Goal: Task Accomplishment & Management: Use online tool/utility

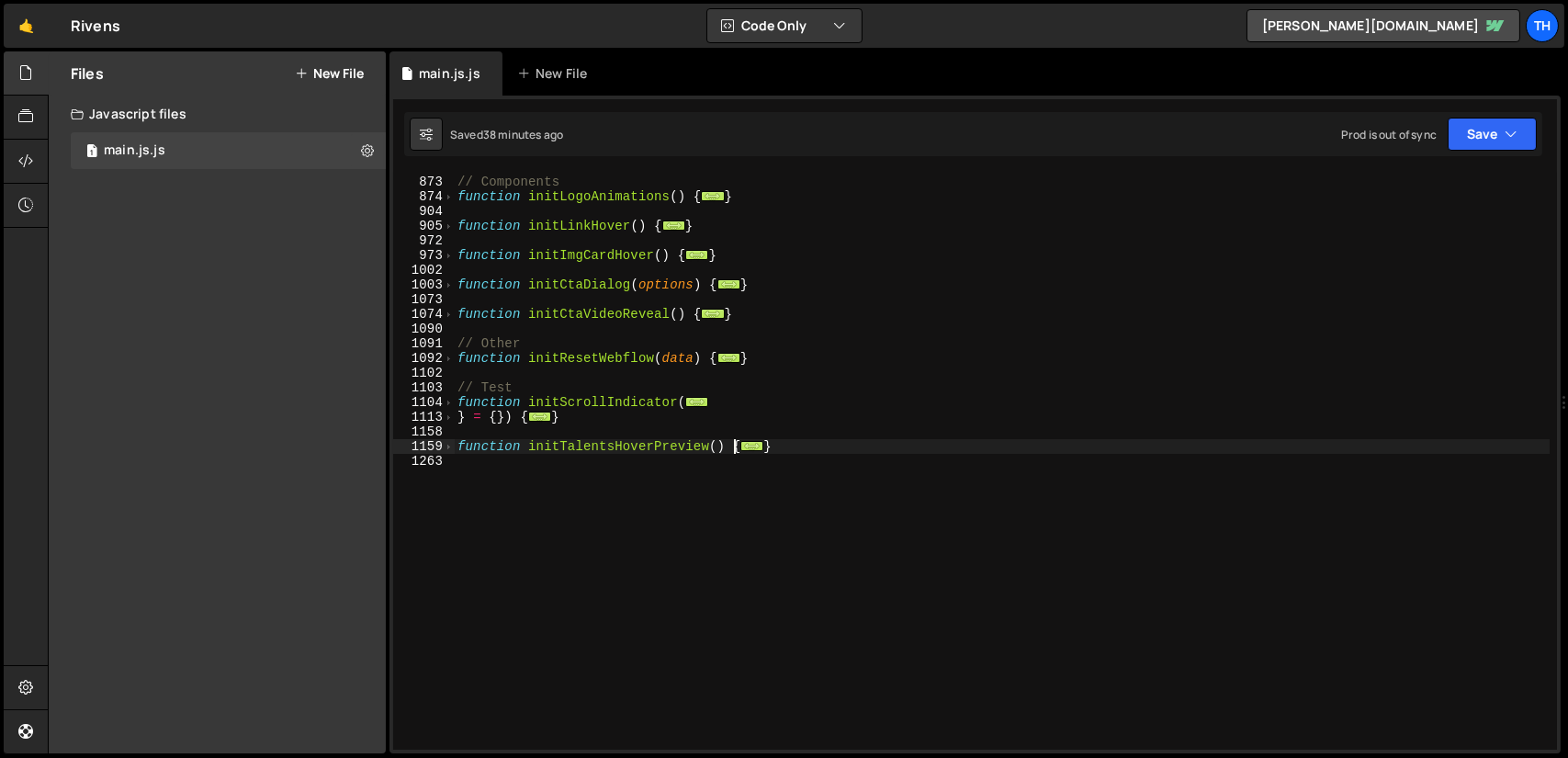
scroll to position [704, 0]
click at [768, 475] on div "// Components function initLogoAnimations ( ) { ... } function initLinkHover ( …" at bounding box center [1002, 463] width 1096 height 607
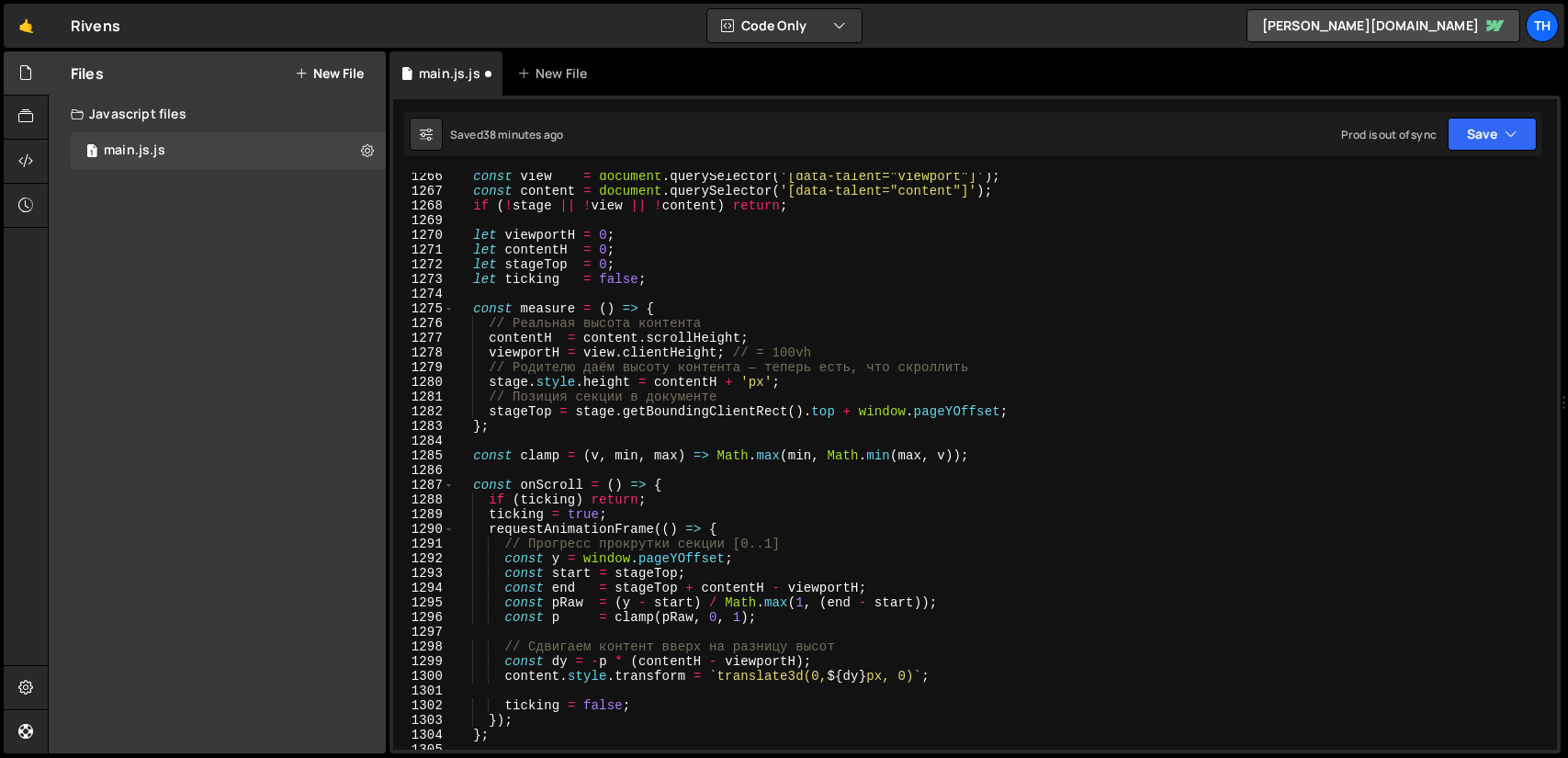
scroll to position [812, 0]
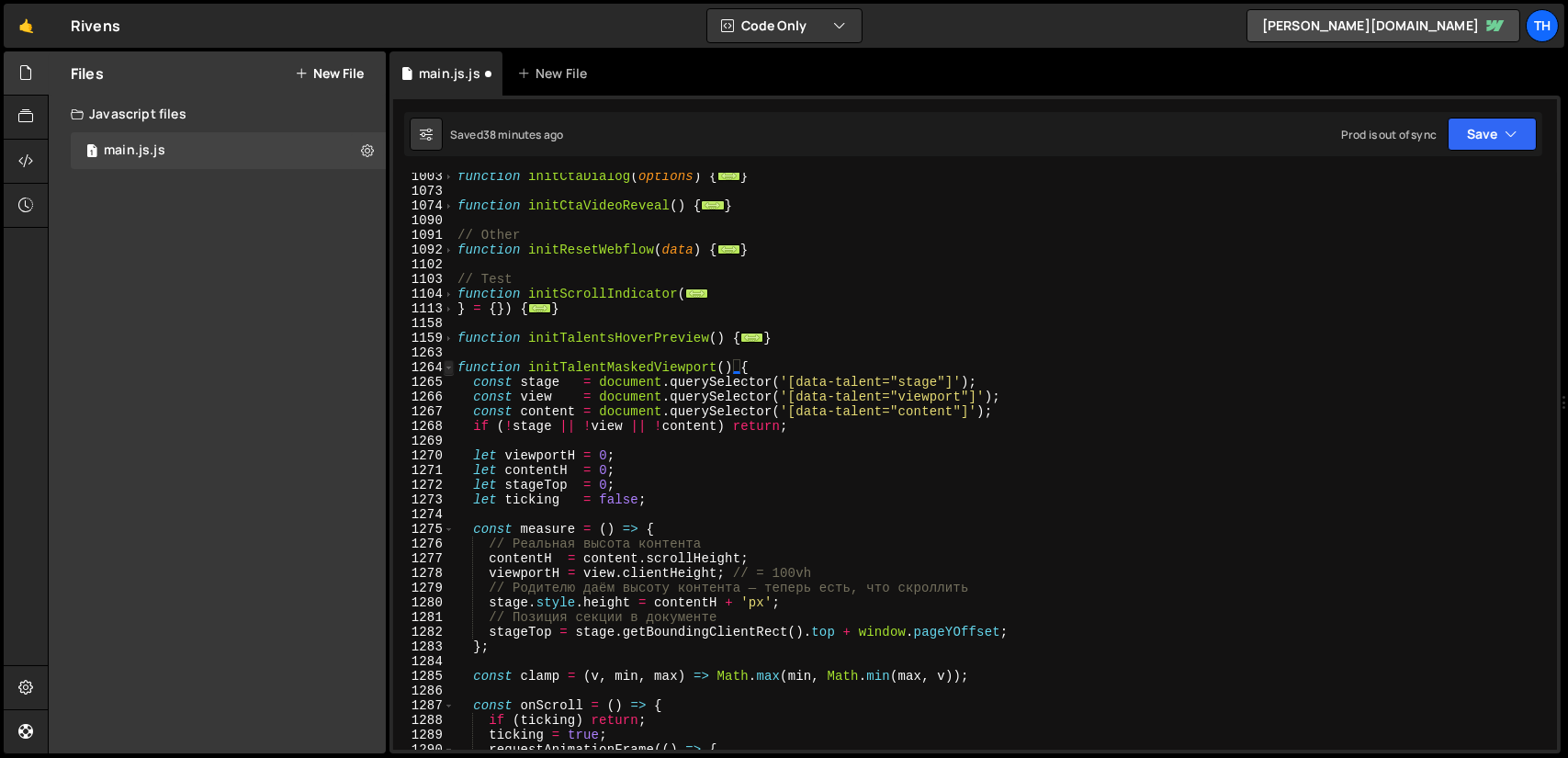
click at [445, 367] on span at bounding box center [449, 367] width 10 height 15
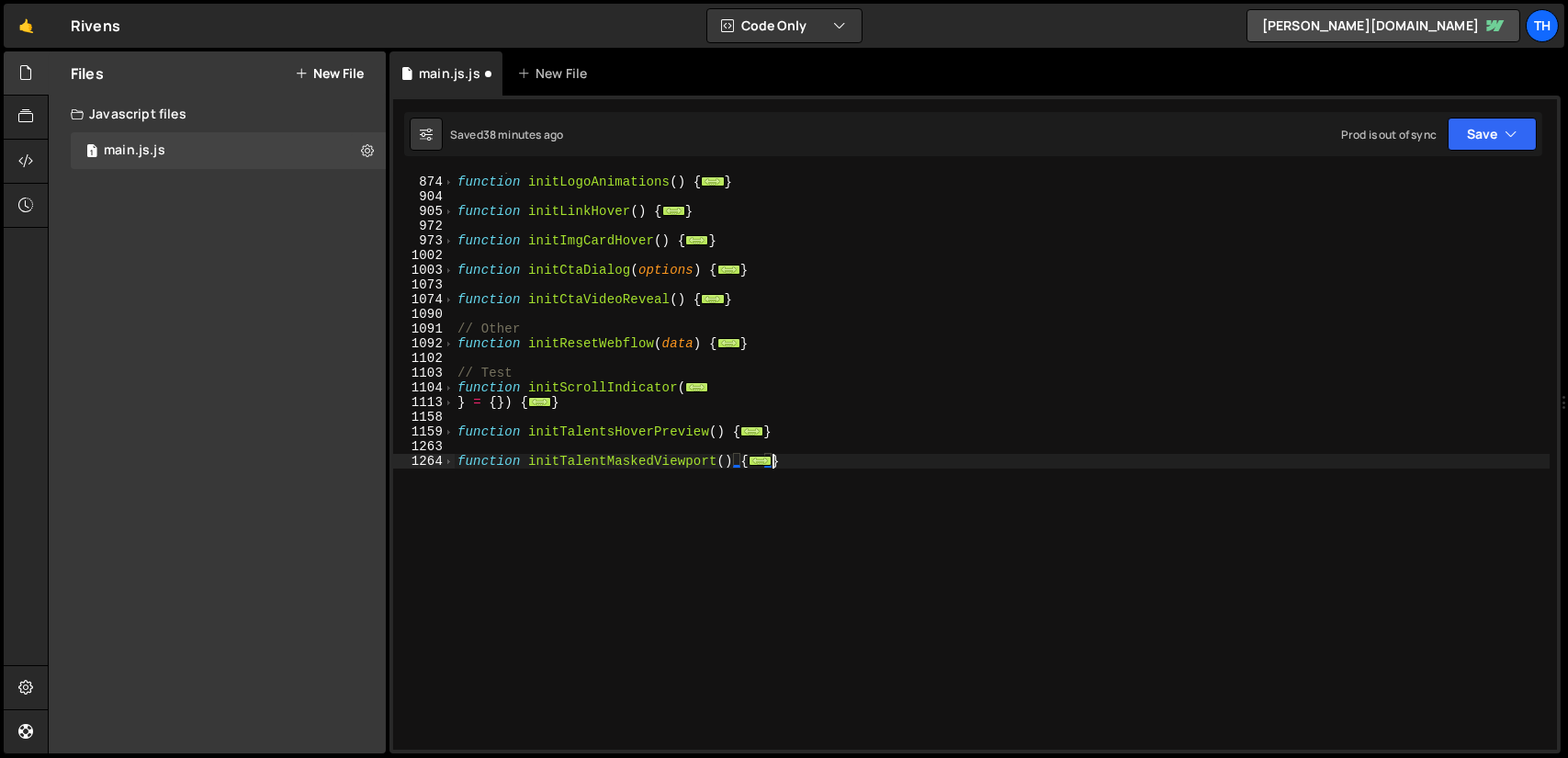
click at [625, 460] on div "// Components function initLogoAnimations ( ) { ... } function initLinkHover ( …" at bounding box center [1002, 463] width 1096 height 607
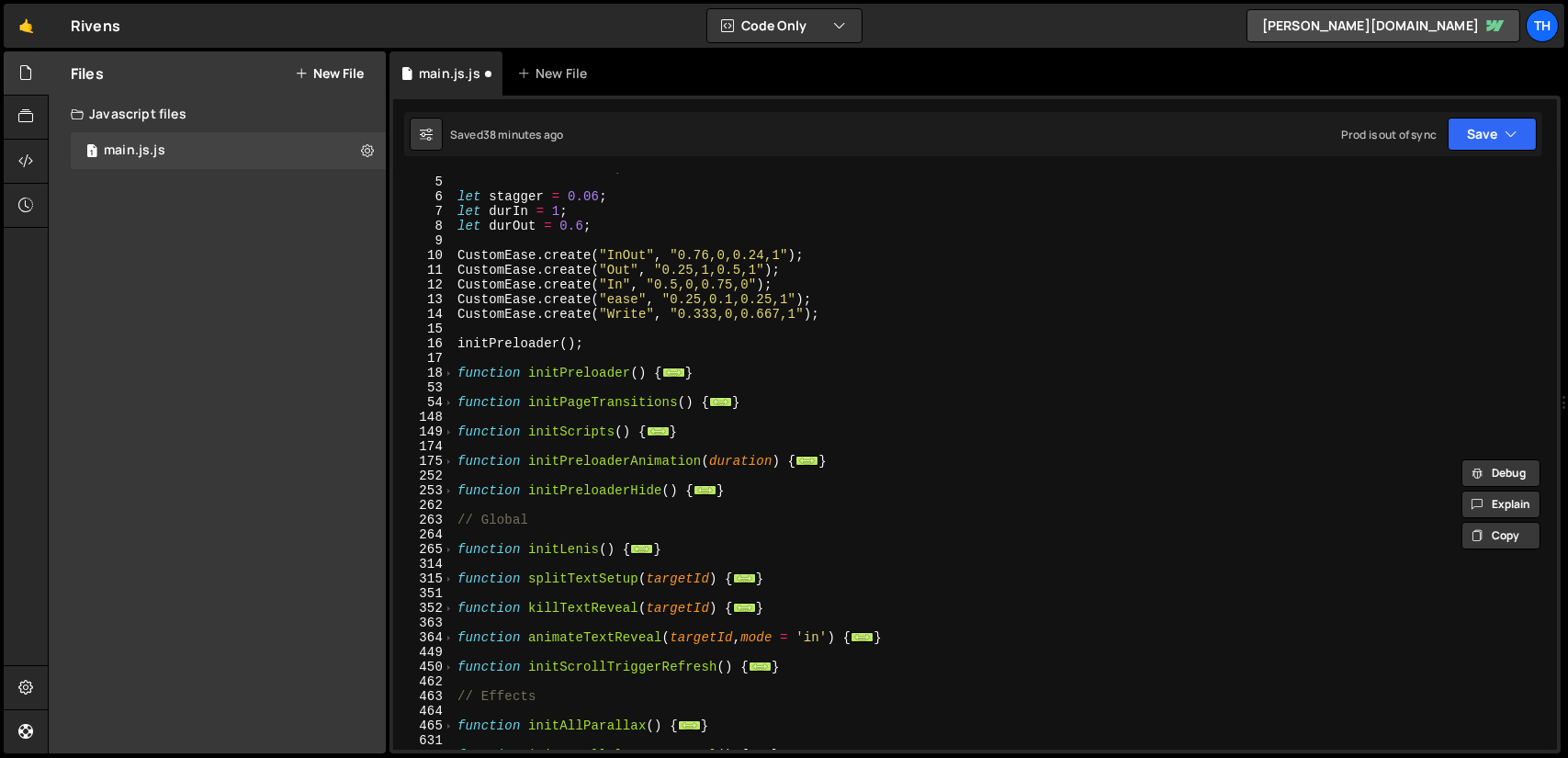
scroll to position [57, 0]
click at [448, 430] on span at bounding box center [449, 431] width 10 height 15
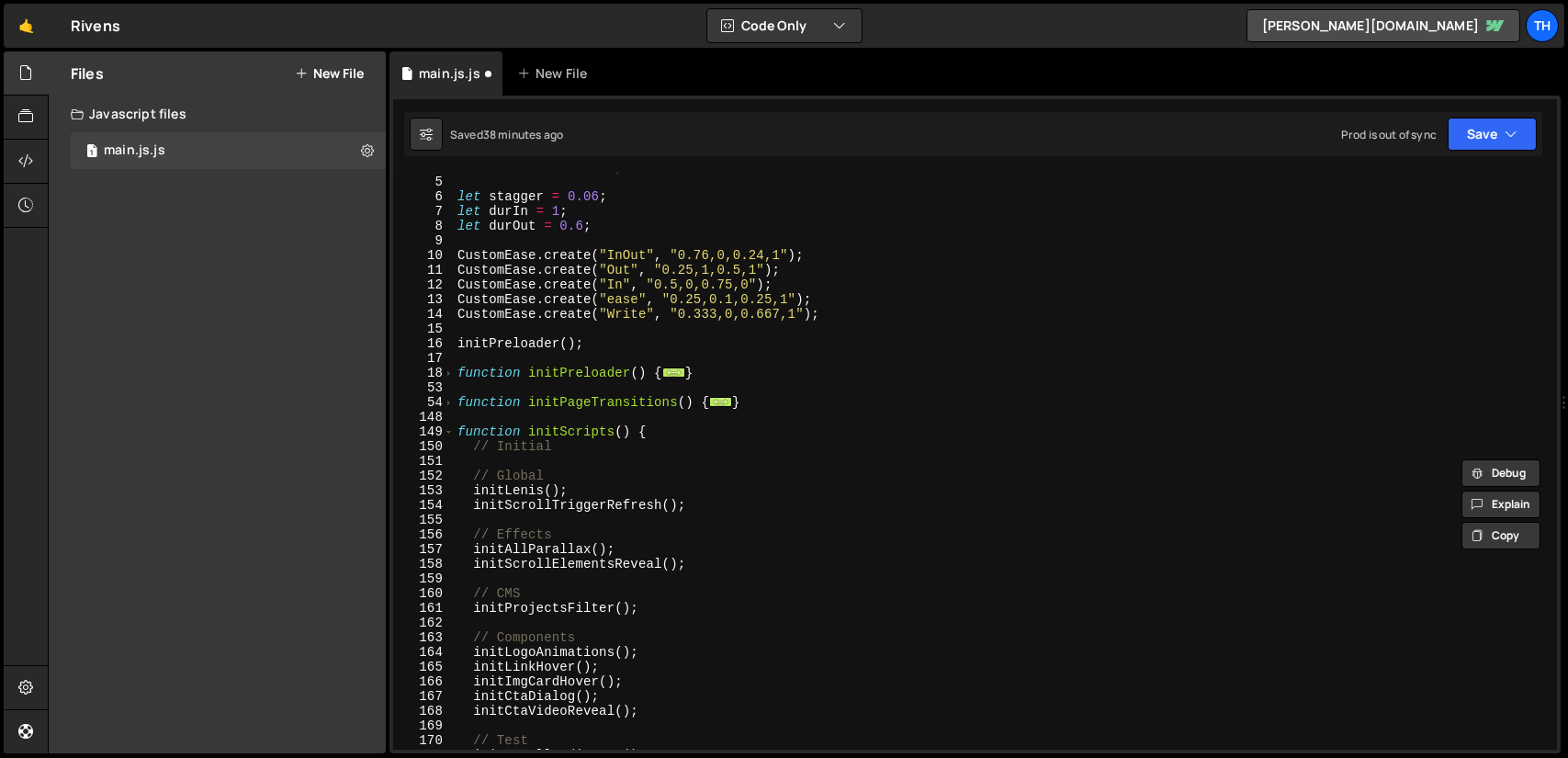
scroll to position [277, 0]
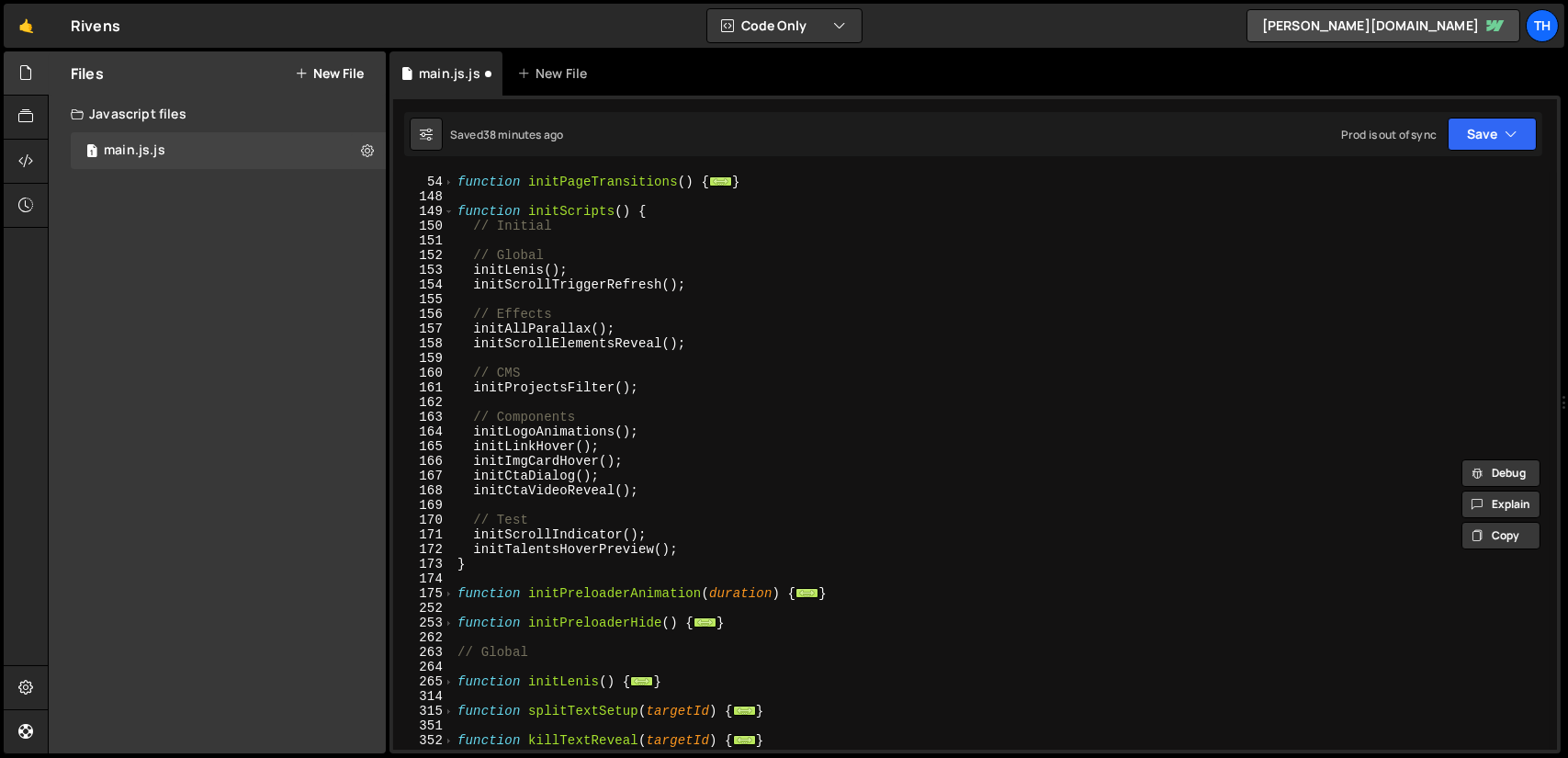
click at [683, 556] on div "function initPageTransitions ( ) { ... } function initScripts ( ) { // Initial …" at bounding box center [1002, 463] width 1096 height 607
type textarea "initTalentsHoverPreview();"
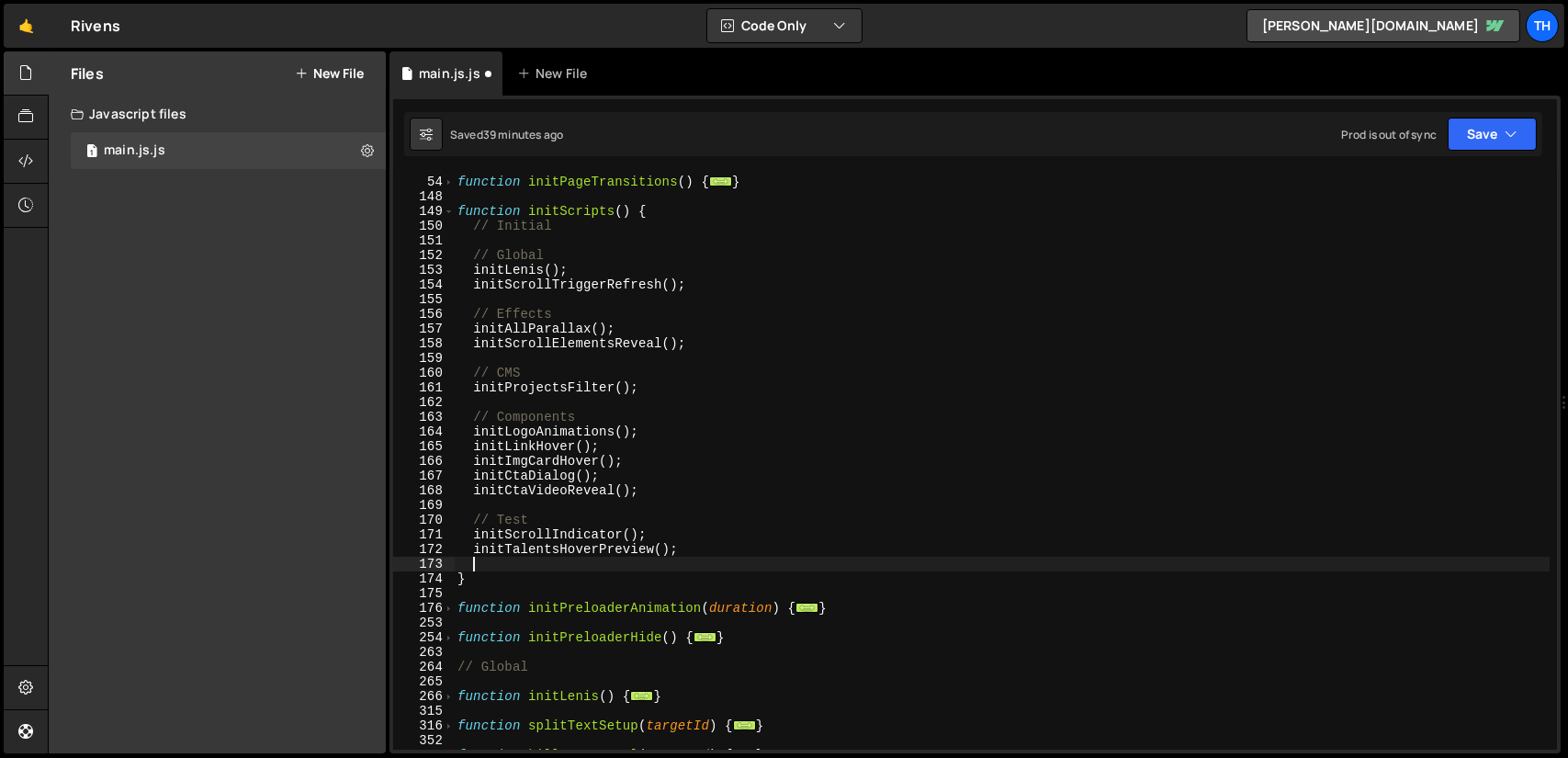
paste textarea "initTalentMaskedViewport"
type textarea "initTalentMaskedViewport();"
click at [1490, 136] on button "Save" at bounding box center [1493, 134] width 89 height 33
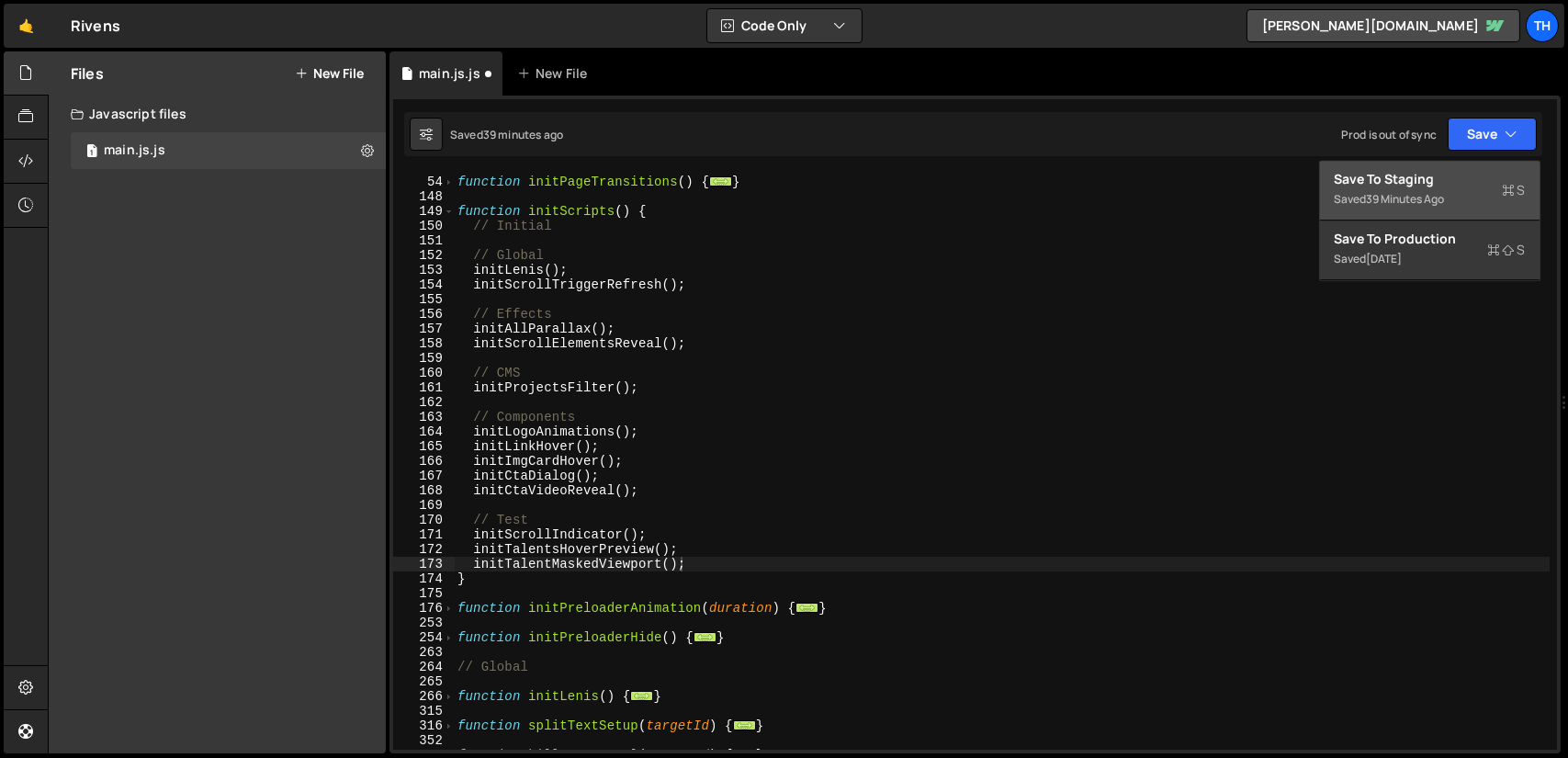
click at [1469, 172] on div "Save to Staging S" at bounding box center [1430, 179] width 191 height 19
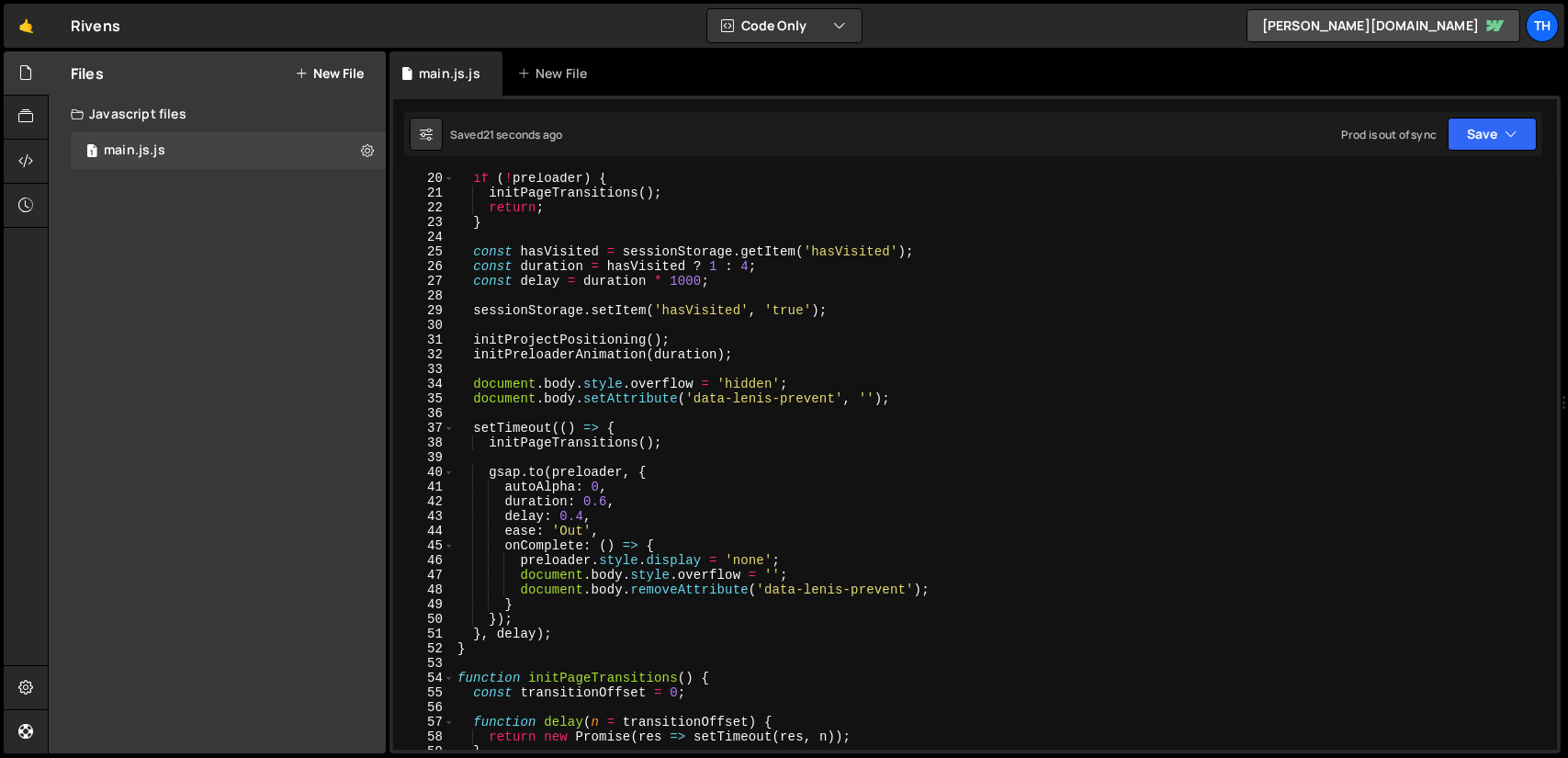
scroll to position [0, 0]
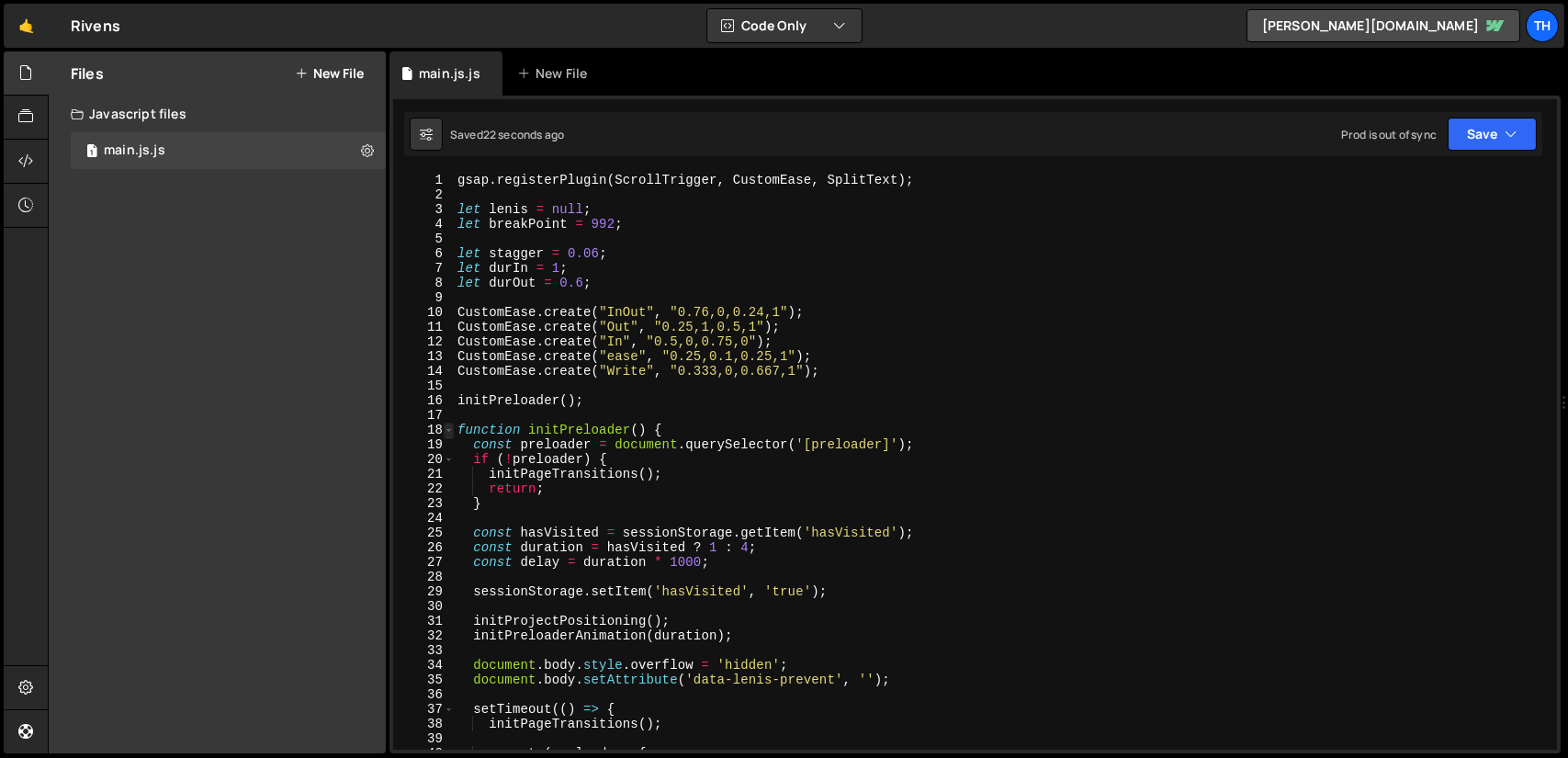
click at [448, 431] on span at bounding box center [449, 429] width 10 height 15
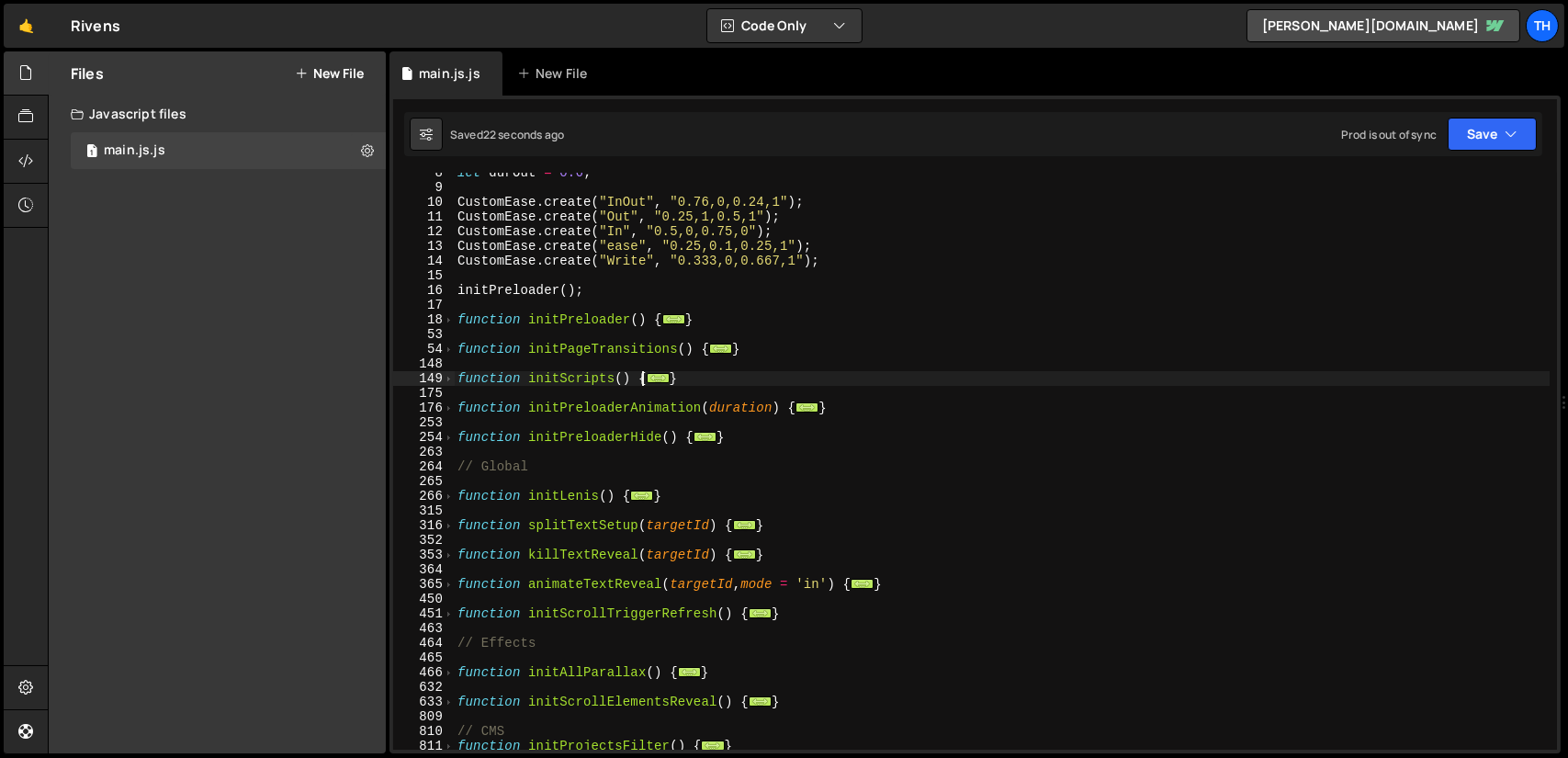
scroll to position [110, 0]
click at [448, 381] on span at bounding box center [449, 378] width 10 height 15
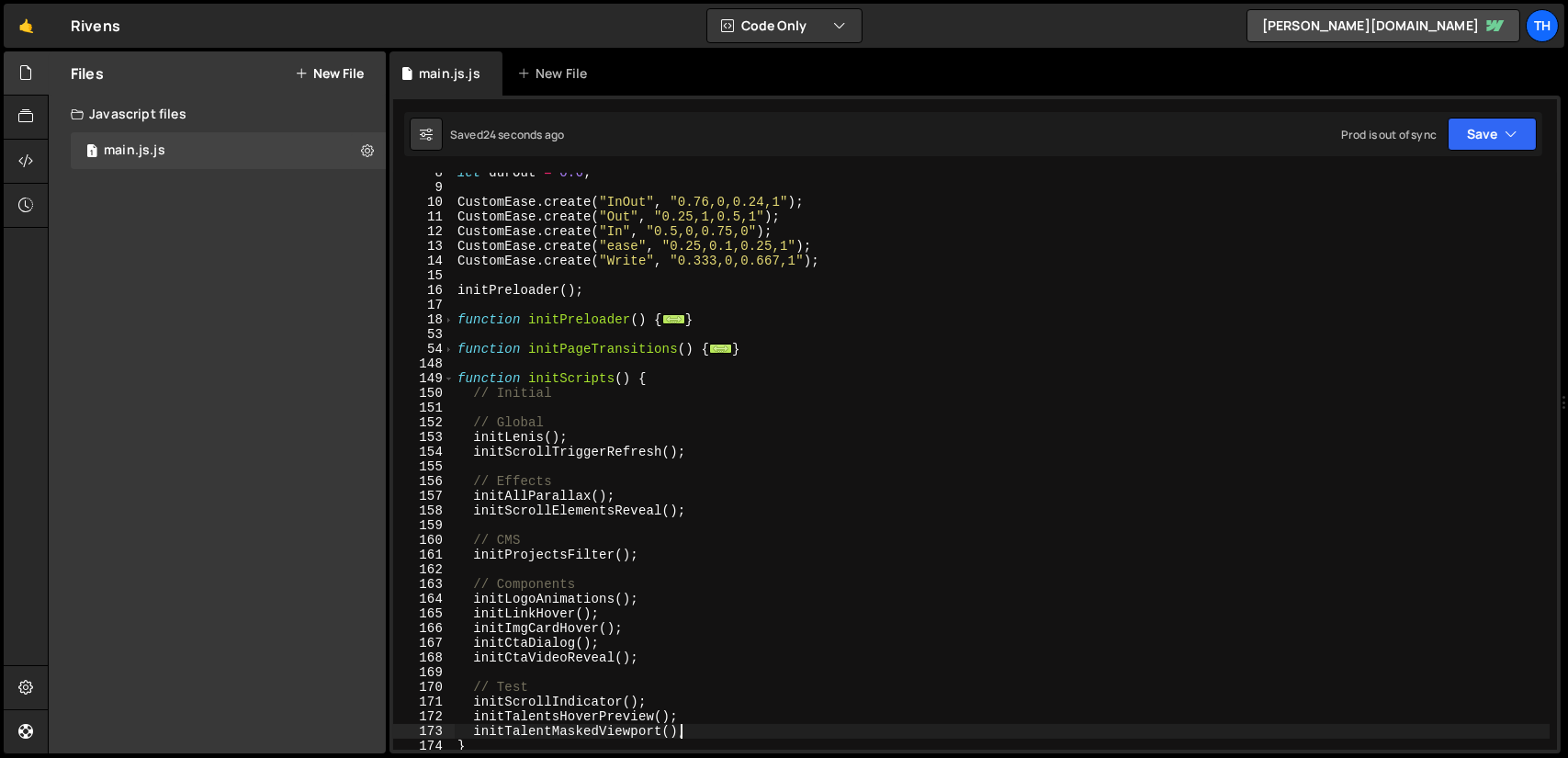
scroll to position [386, 0]
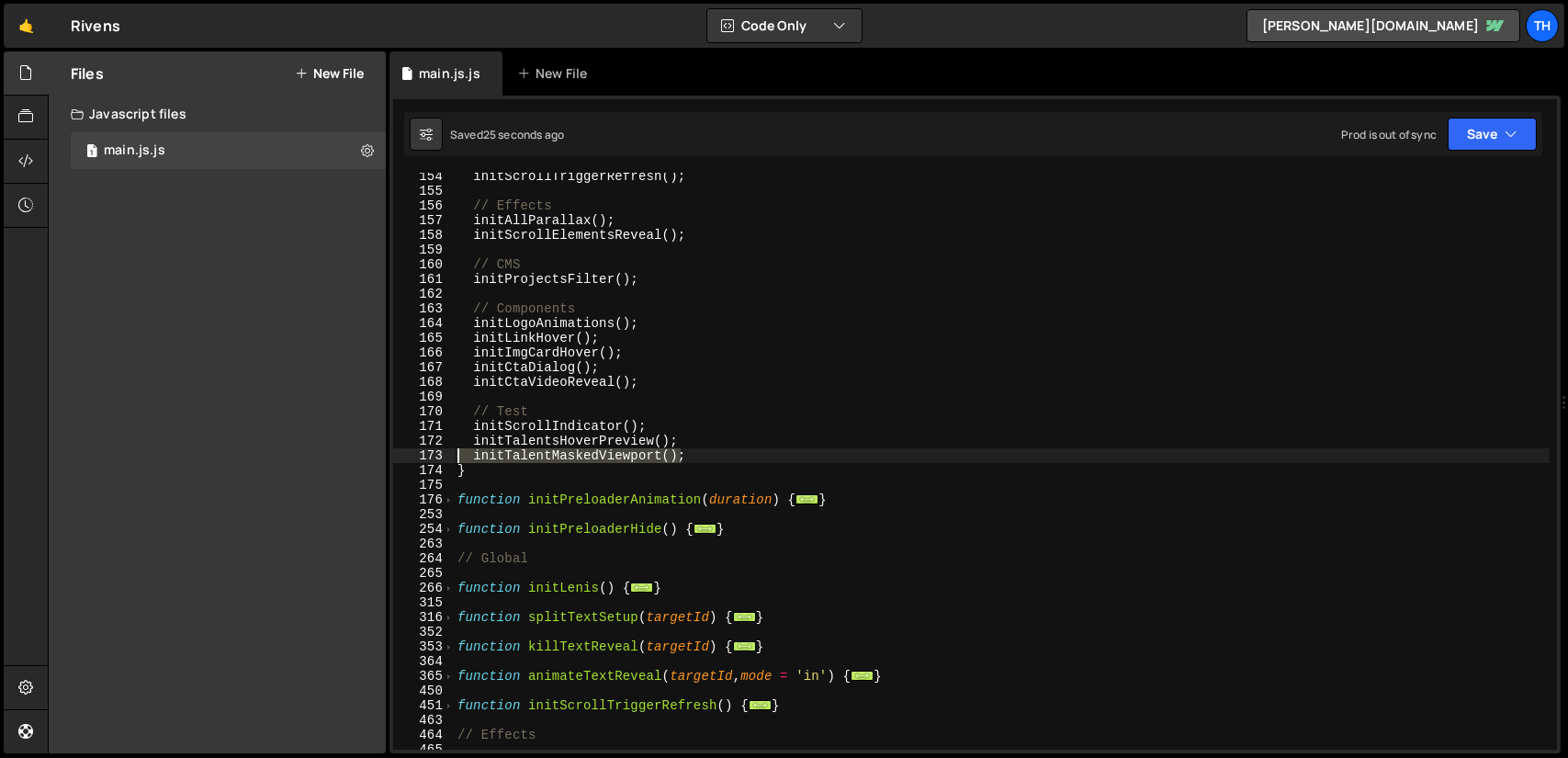
drag, startPoint x: 699, startPoint y: 450, endPoint x: 438, endPoint y: 453, distance: 261.0
click at [438, 453] on div "initTalentMaskedViewport(); 154 155 156 157 158 159 160 161 162 163 164 165 166…" at bounding box center [974, 461] width 1164 height 577
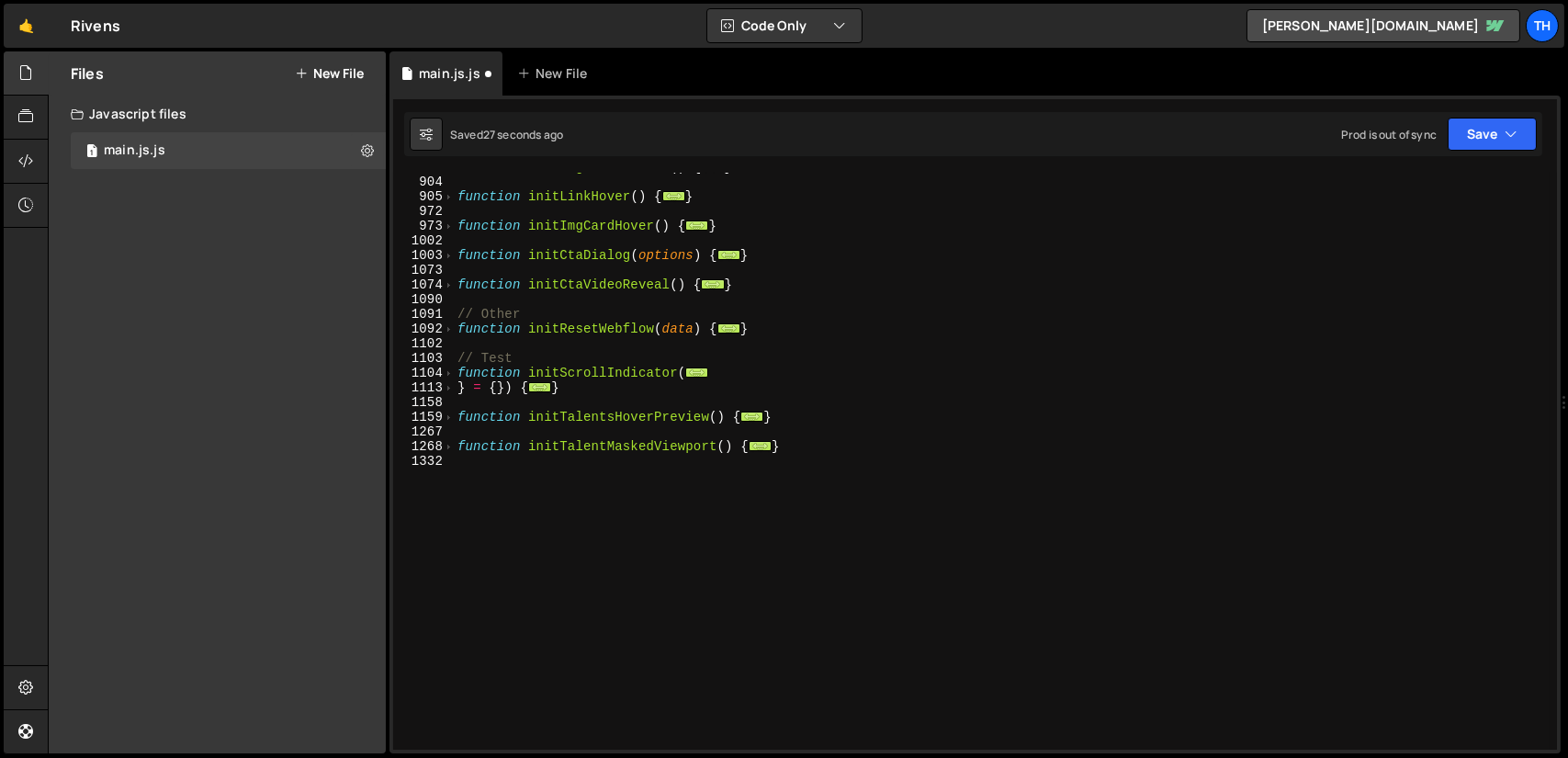
scroll to position [1087, 0]
drag, startPoint x: 804, startPoint y: 449, endPoint x: 435, endPoint y: 442, distance: 369.1
click at [435, 442] on div "initTalentsHoverPreview(); 874 904 905 972 973 1002 1003 1073 1074 1090 1091 10…" at bounding box center [974, 461] width 1164 height 577
type textarea "function initTalentMaskedViewport() { const stage = document.querySelector('[da…"
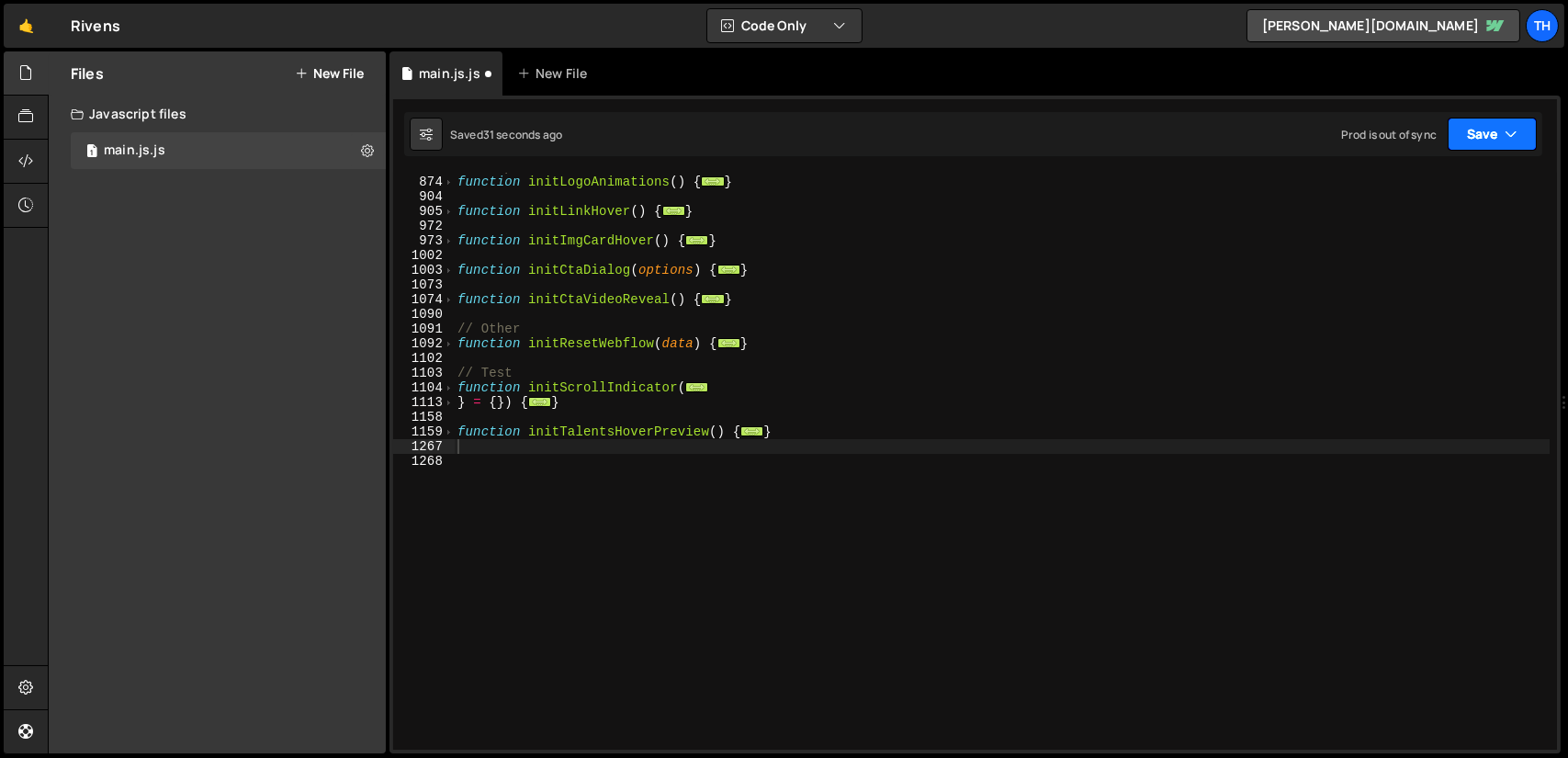
click at [1507, 143] on button "Save" at bounding box center [1493, 134] width 89 height 33
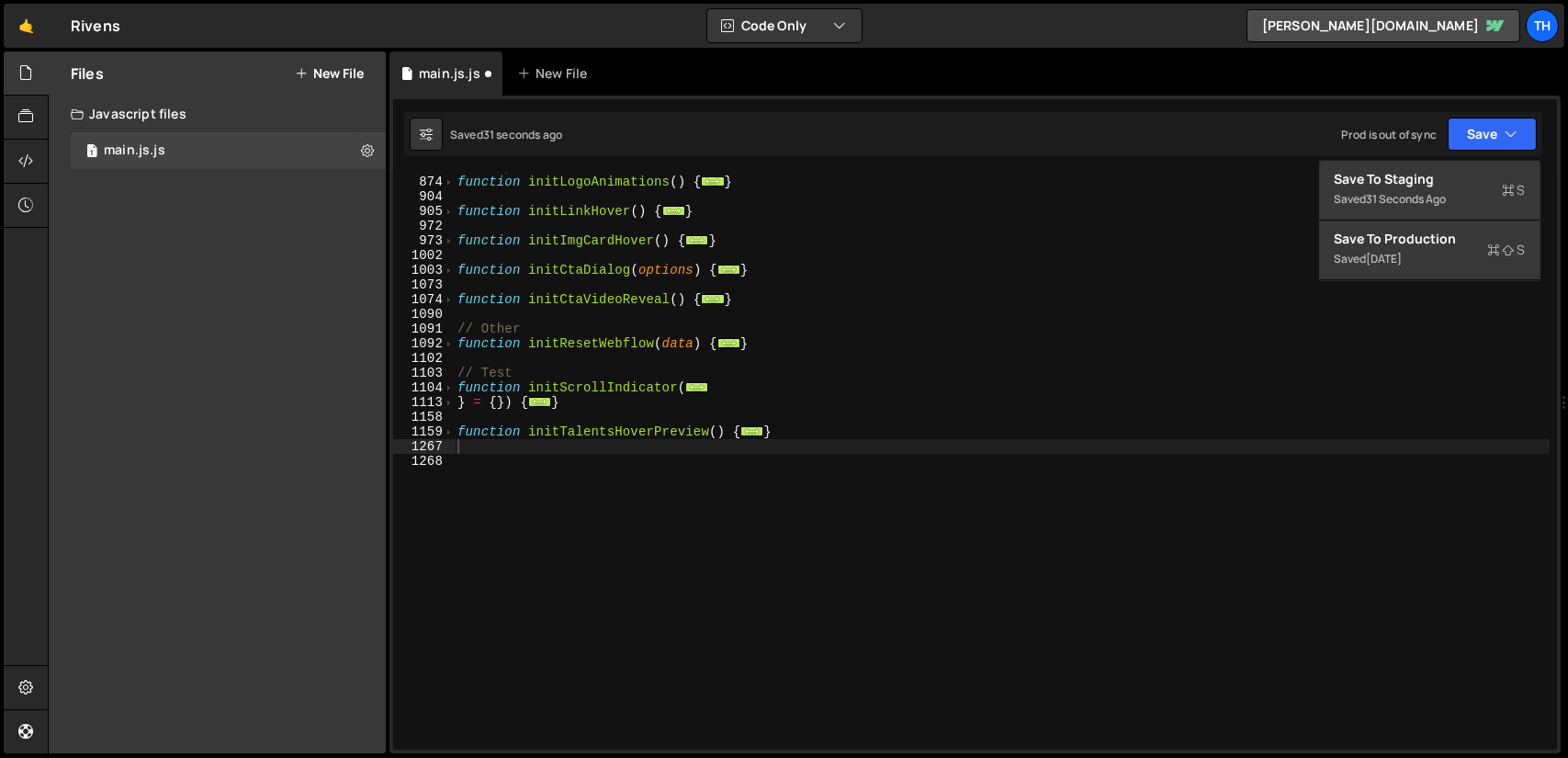
click at [1458, 159] on div "1 Type cmd + s to save your Javascript file. הההההההההההההההההההההההההההההההההה…" at bounding box center [975, 425] width 1171 height 658
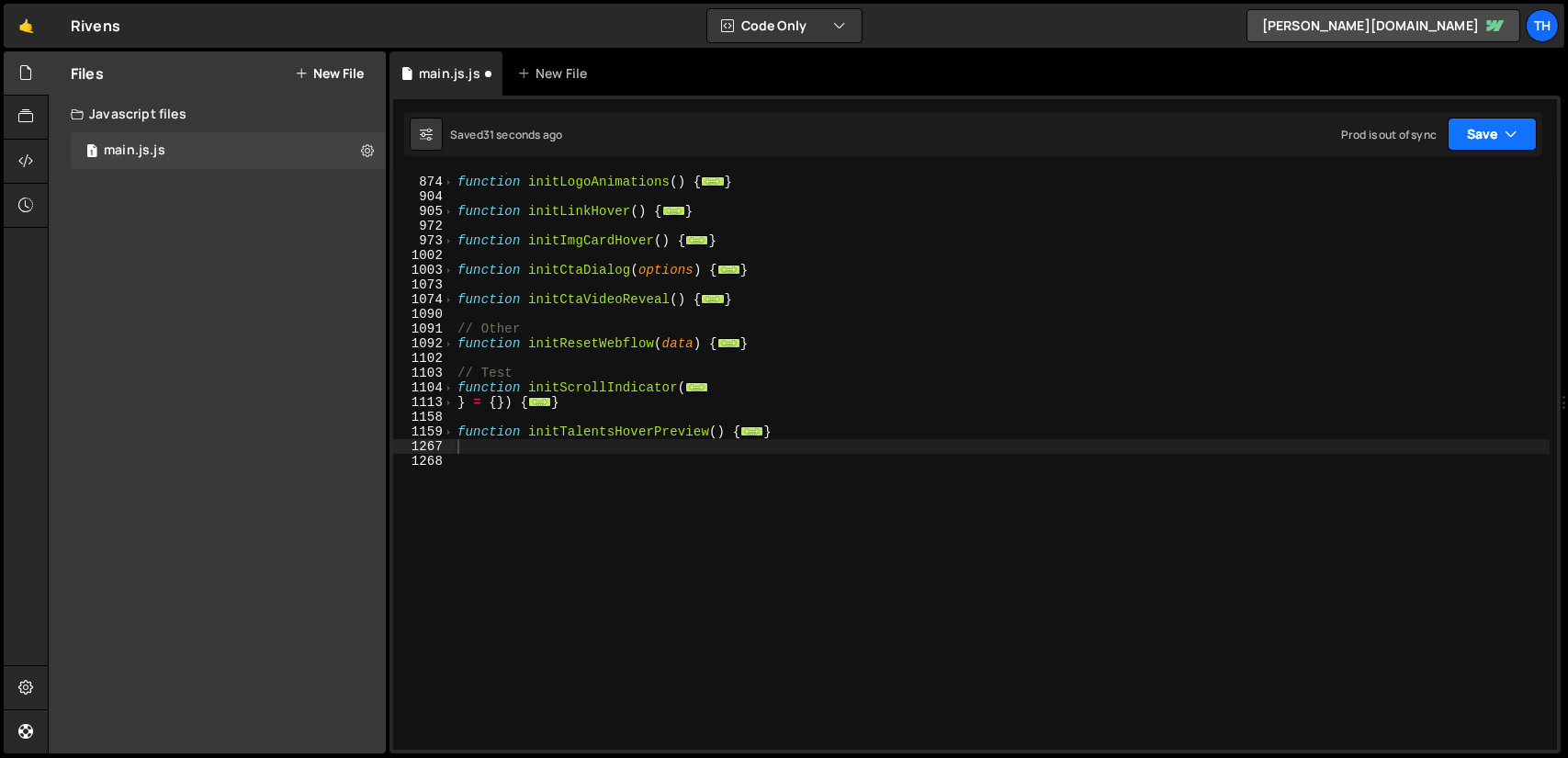
click at [1476, 134] on button "Save" at bounding box center [1493, 134] width 89 height 33
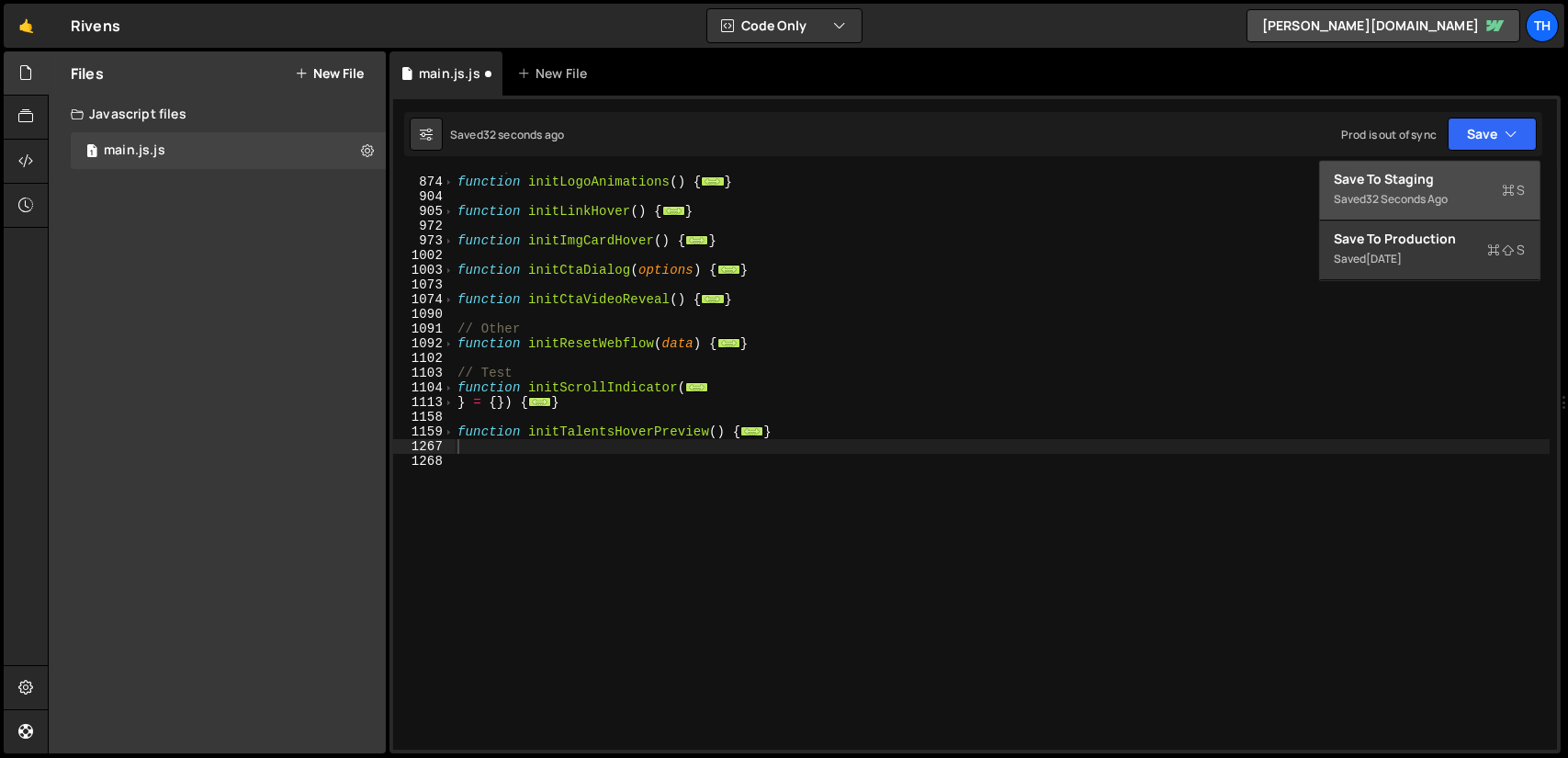
click at [1474, 171] on div "Save to Staging S" at bounding box center [1430, 179] width 191 height 19
